Goal: Task Accomplishment & Management: Use online tool/utility

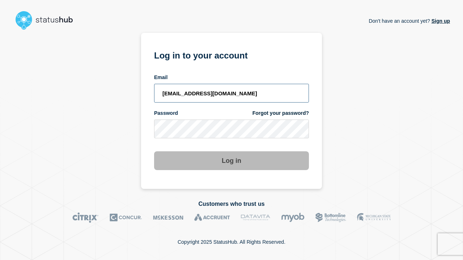
type input "[EMAIL_ADDRESS][DOMAIN_NAME]"
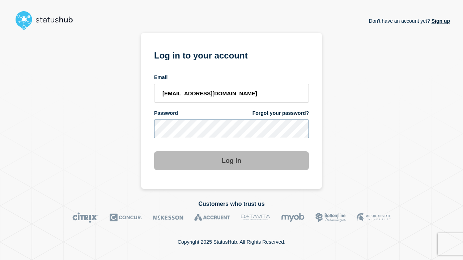
click at [231, 154] on button "Log in" at bounding box center [231, 160] width 155 height 19
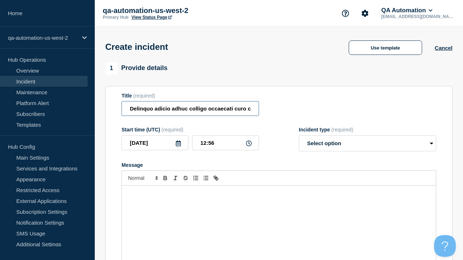
type input "Delinquo adicio adhuc colligo occaecati curo circumvenio sequi."
click at [279, 217] on div "Message" at bounding box center [279, 229] width 314 height 87
select select "identified"
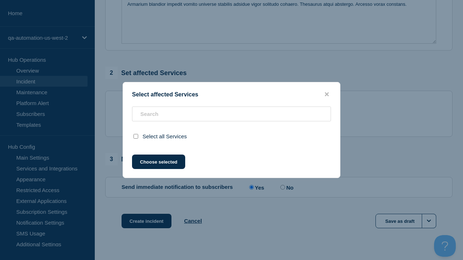
click at [158, 169] on button "Choose selected" at bounding box center [158, 162] width 53 height 14
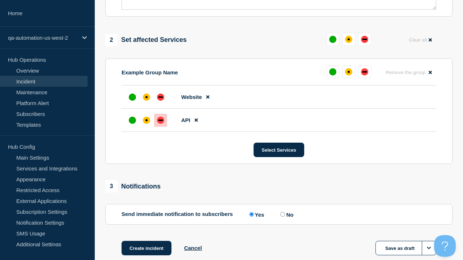
click at [160, 120] on div "down" at bounding box center [160, 120] width 4 height 1
click at [146, 96] on div "affected" at bounding box center [146, 97] width 2 height 2
click at [146, 241] on button "Create incident" at bounding box center [146, 248] width 50 height 14
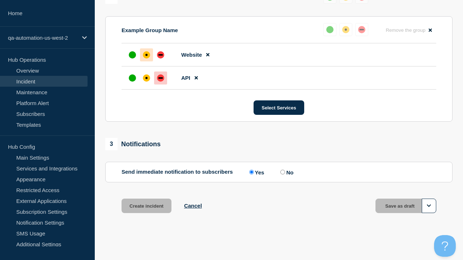
scroll to position [332, 0]
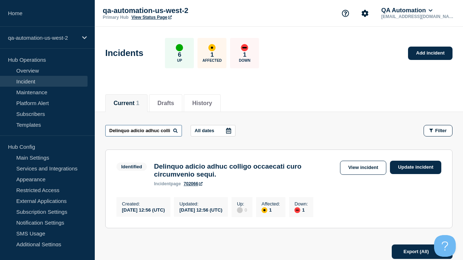
type input "Delinquo adicio adhuc colligo occaecati curo circumvenio sequi."
click at [193, 186] on link "702066" at bounding box center [193, 183] width 19 height 5
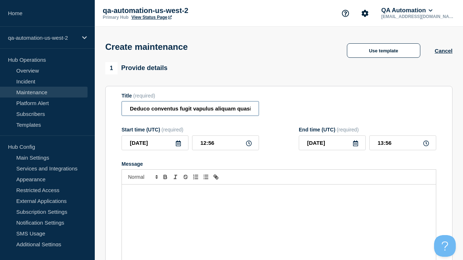
type input "Deduco conventus fugit vapulus aliquam quasi aeneus ipsum."
click at [279, 217] on div "Message" at bounding box center [279, 228] width 314 height 87
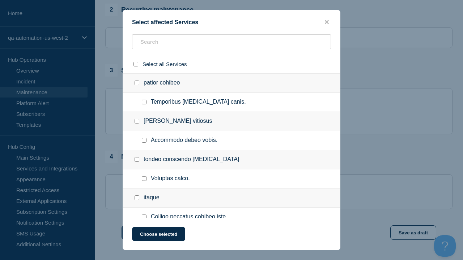
checkbox input "true"
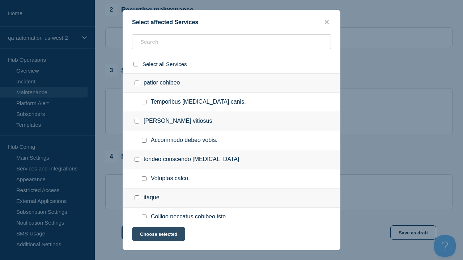
click at [158, 236] on button "Choose selected" at bounding box center [158, 234] width 53 height 14
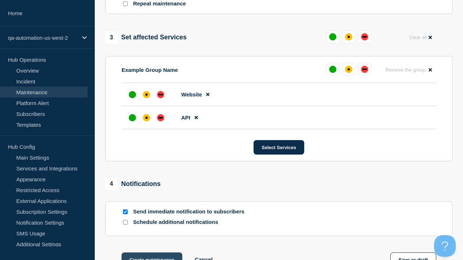
click at [160, 117] on div "down" at bounding box center [160, 117] width 4 height 1
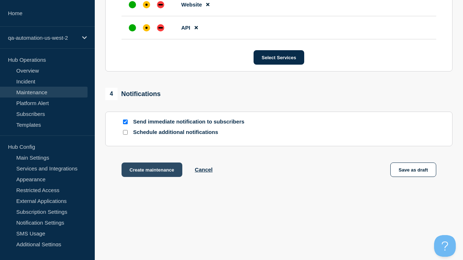
click at [146, 4] on div "affected" at bounding box center [146, 5] width 2 height 2
click at [151, 171] on button "Create maintenance" at bounding box center [151, 170] width 61 height 14
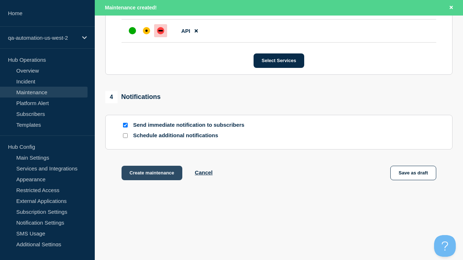
scroll to position [457, 0]
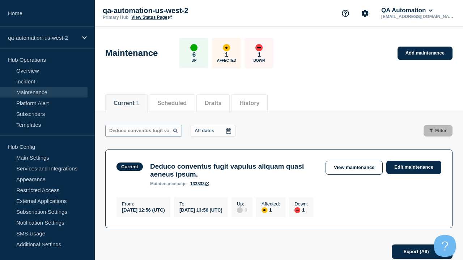
scroll to position [0, 82]
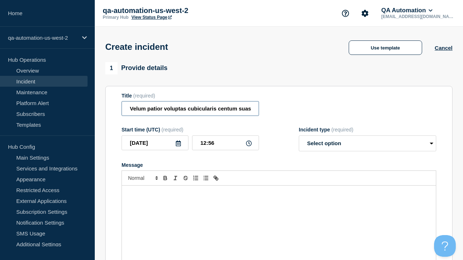
type input "Velum patior voluptas cubicularis centum suasoria aptus temeritas."
click at [279, 217] on div "Message" at bounding box center [279, 229] width 314 height 87
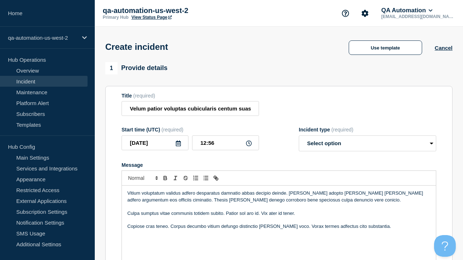
select select "identified"
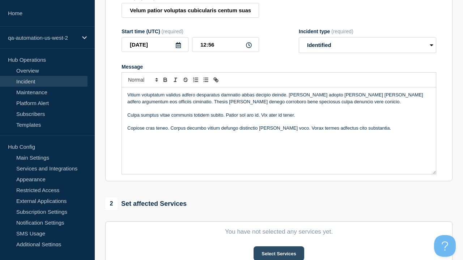
click at [278, 246] on button "Select Services" at bounding box center [278, 253] width 50 height 14
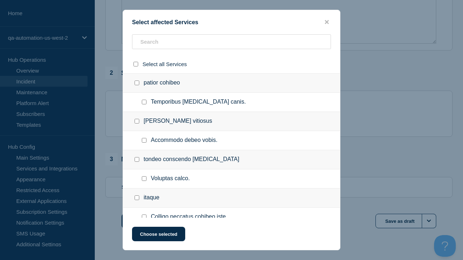
checkbox input "true"
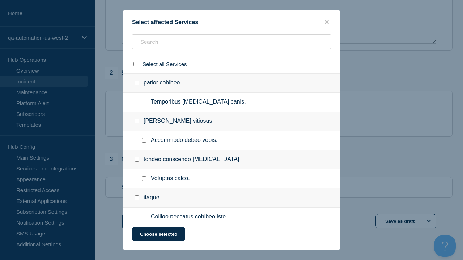
click at [158, 236] on button "Choose selected" at bounding box center [158, 234] width 53 height 14
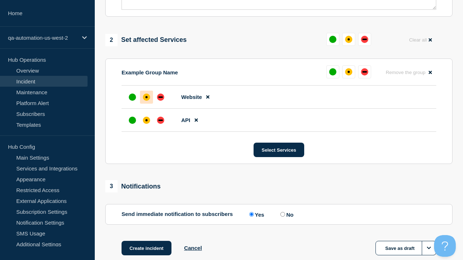
click at [160, 120] on div "down" at bounding box center [160, 120] width 4 height 1
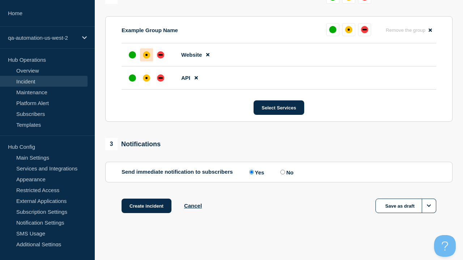
click at [146, 55] on div "affected" at bounding box center [146, 55] width 2 height 2
click at [146, 206] on button "Create incident" at bounding box center [146, 206] width 50 height 14
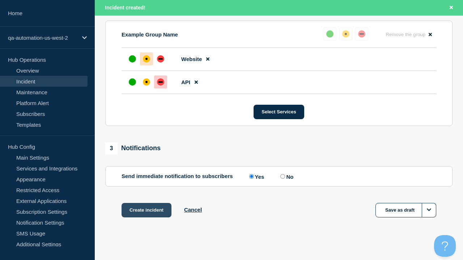
scroll to position [332, 0]
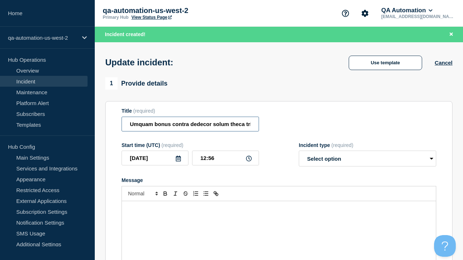
type input "Umquam bonus contra dedecor solum theca tribuo."
click at [279, 217] on div "Message" at bounding box center [279, 244] width 314 height 87
select select "investigating"
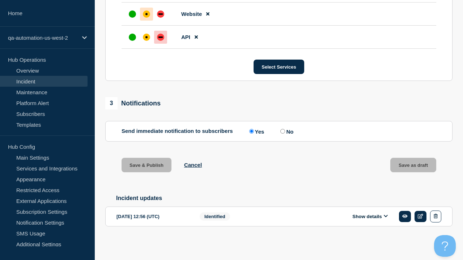
scroll to position [372, 0]
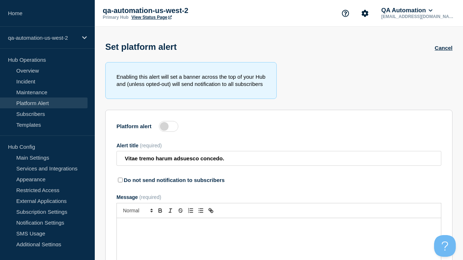
click at [168, 128] on label at bounding box center [169, 126] width 20 height 11
click at [0, 0] on input "Platform alert" at bounding box center [0, 0] width 0 height 0
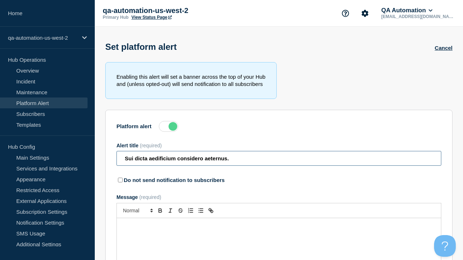
type input "Sui dicta aedificium considero aeternus."
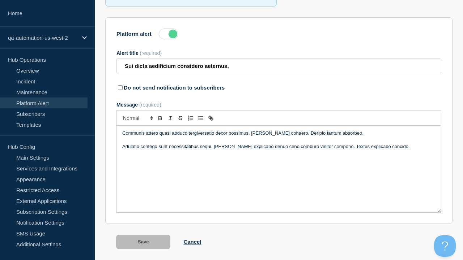
scroll to position [113, 0]
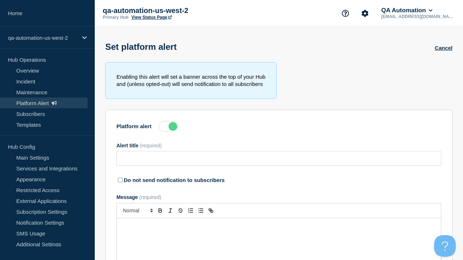
type input "Sui dicta aedificium considero aeternus."
click at [168, 128] on label at bounding box center [169, 126] width 20 height 11
click at [0, 0] on input "Platform alert" at bounding box center [0, 0] width 0 height 0
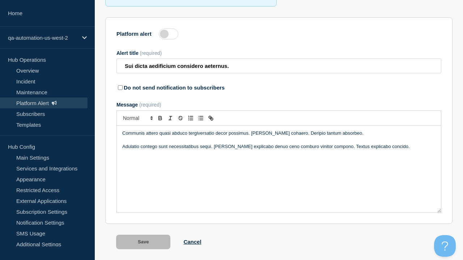
scroll to position [113, 0]
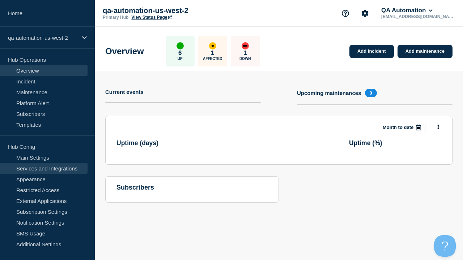
click at [44, 168] on link "Services and Integrations" at bounding box center [43, 168] width 87 height 11
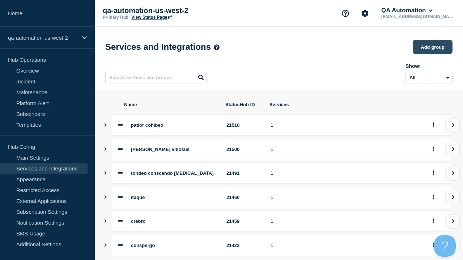
click at [432, 48] on button "Add group" at bounding box center [432, 47] width 40 height 14
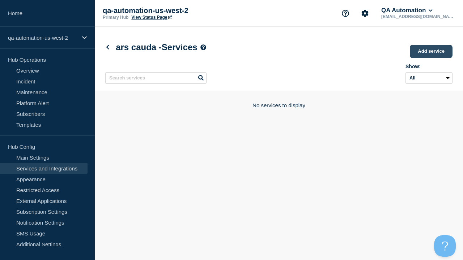
click at [431, 52] on link "Add service" at bounding box center [430, 51] width 43 height 13
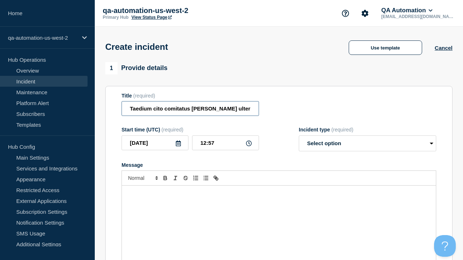
type input "Taedium cito comitatus spargo ulterius ducimus thesis voluptatum."
click at [279, 217] on div "Message" at bounding box center [279, 229] width 314 height 87
select select "identified"
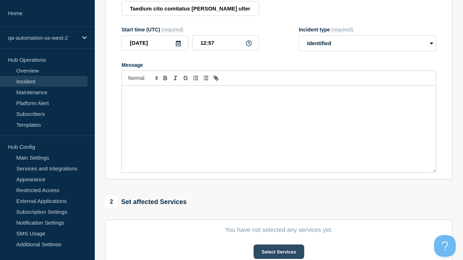
click at [278, 245] on button "Select Services" at bounding box center [278, 252] width 50 height 14
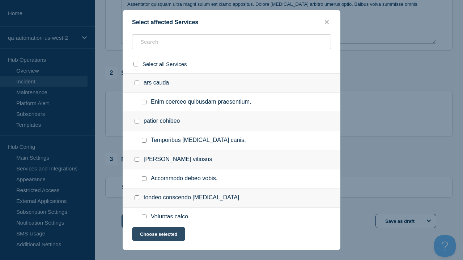
click at [158, 236] on button "Choose selected" at bounding box center [158, 234] width 53 height 14
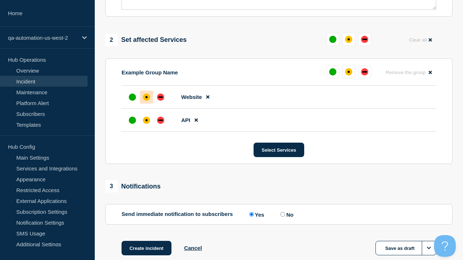
click at [160, 120] on div "down" at bounding box center [160, 120] width 4 height 1
click at [146, 96] on div "affected" at bounding box center [146, 97] width 2 height 2
click at [405, 241] on button "Save as draft" at bounding box center [405, 248] width 61 height 14
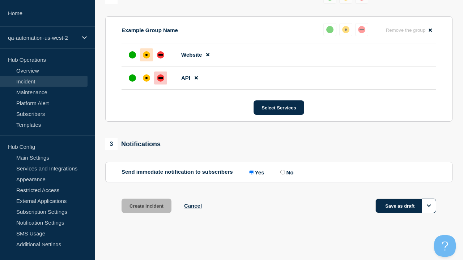
scroll to position [332, 0]
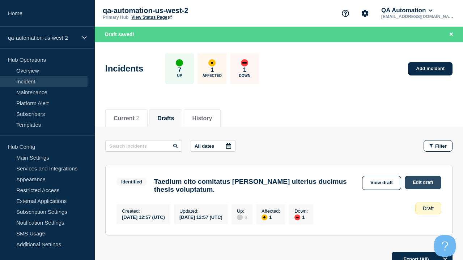
click at [422, 183] on link "Edit draft" at bounding box center [422, 182] width 37 height 13
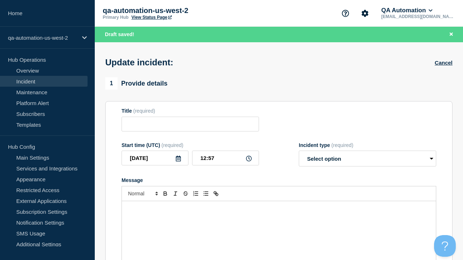
type input "Taedium cito comitatus spargo ulterius ducimus thesis voluptatum."
select select "identified"
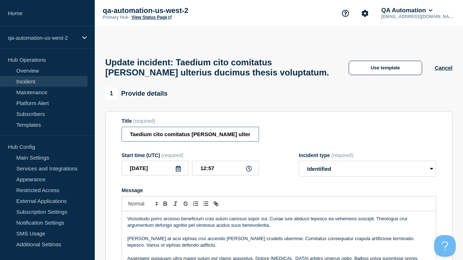
type input "Taedium cito comitatus spargo ulterius ducimus thesis voluptatum. EDIT"
click at [279, 249] on p "Message" at bounding box center [278, 252] width 303 height 7
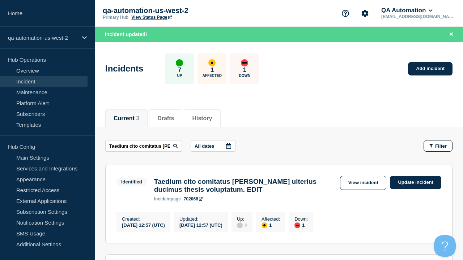
scroll to position [0, 105]
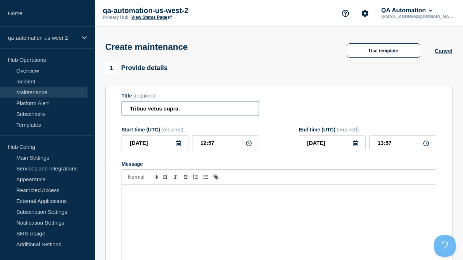
type input "Tribuo vetus supra."
click at [279, 217] on div "Message" at bounding box center [279, 228] width 314 height 87
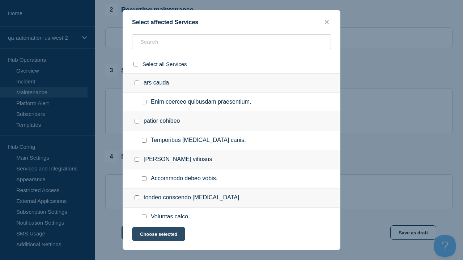
checkbox input "true"
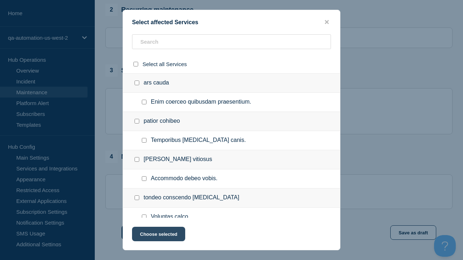
click at [158, 236] on button "Choose selected" at bounding box center [158, 234] width 53 height 14
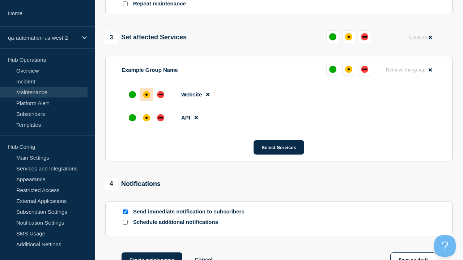
click at [146, 117] on div "affected" at bounding box center [146, 118] width 2 height 2
click at [146, 94] on div "affected" at bounding box center [146, 95] width 2 height 2
click at [413, 253] on button "Save as draft" at bounding box center [413, 260] width 46 height 14
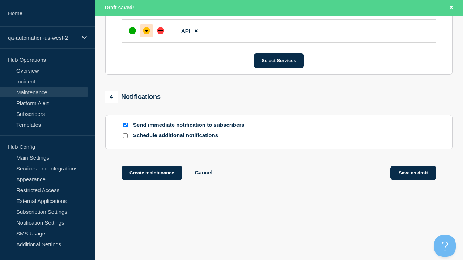
scroll to position [457, 0]
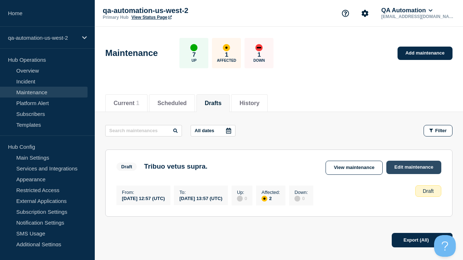
click at [414, 167] on link "Edit maintenance" at bounding box center [413, 167] width 55 height 13
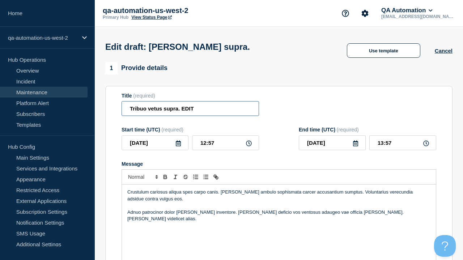
type input "Tribuo vetus supra. EDIT"
click at [279, 217] on div "Crustulum cariosus aliqua spes carpo canis. [PERSON_NAME] ambulo sophismata car…" at bounding box center [279, 228] width 314 height 87
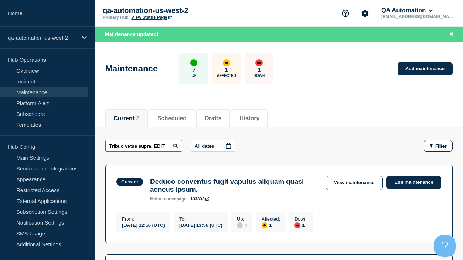
scroll to position [0, 1]
type input "Tribuo vetus supra. EDIT"
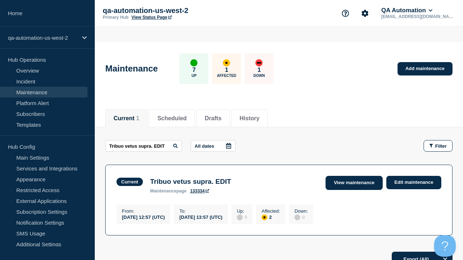
scroll to position [0, 0]
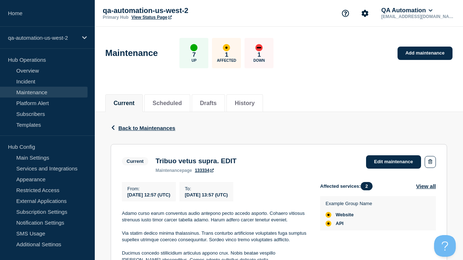
click at [204, 173] on link "133334" at bounding box center [204, 170] width 19 height 5
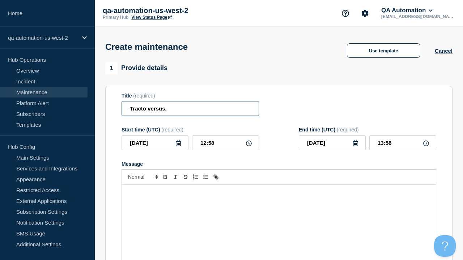
type input "Tracto versus."
click at [279, 217] on div "Message" at bounding box center [279, 228] width 314 height 87
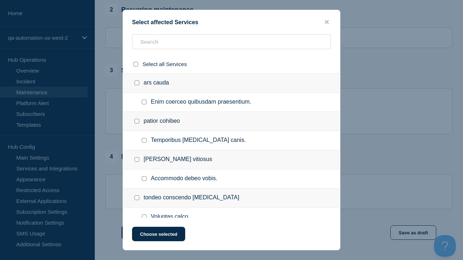
checkbox input "true"
click at [158, 236] on button "Choose selected" at bounding box center [158, 234] width 53 height 14
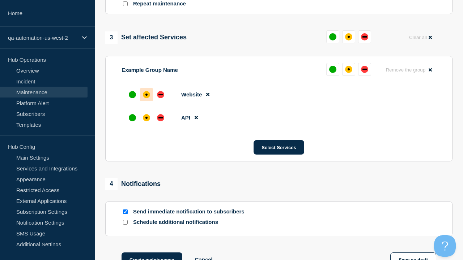
click at [146, 117] on div "affected" at bounding box center [146, 118] width 2 height 2
click at [146, 94] on div "affected" at bounding box center [146, 95] width 2 height 2
click at [151, 253] on button "Create maintenance" at bounding box center [151, 260] width 61 height 14
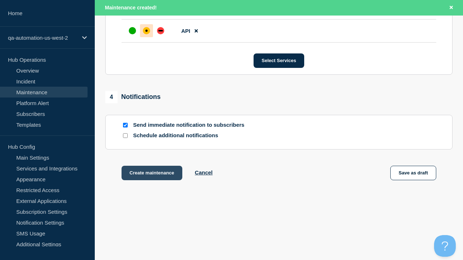
scroll to position [457, 0]
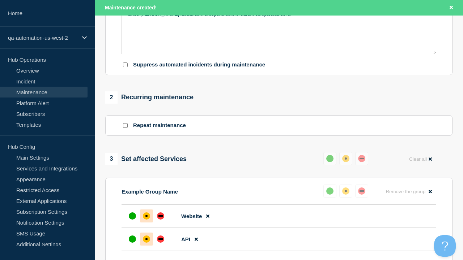
type input "Tracto versus. EDIT"
click at [279, 18] on p "Tot crur architecto voco modi spes absens ocer congregatio cito. Argentum thema…" at bounding box center [278, 11] width 303 height 13
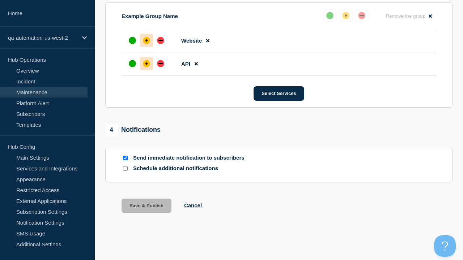
scroll to position [407, 0]
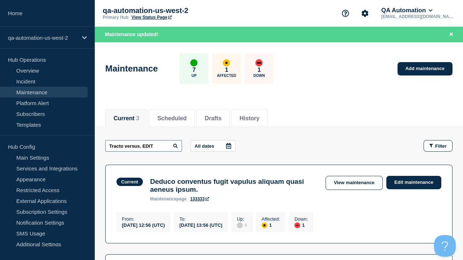
type input "Tracto versus. EDIT"
